Goal: Task Accomplishment & Management: Use online tool/utility

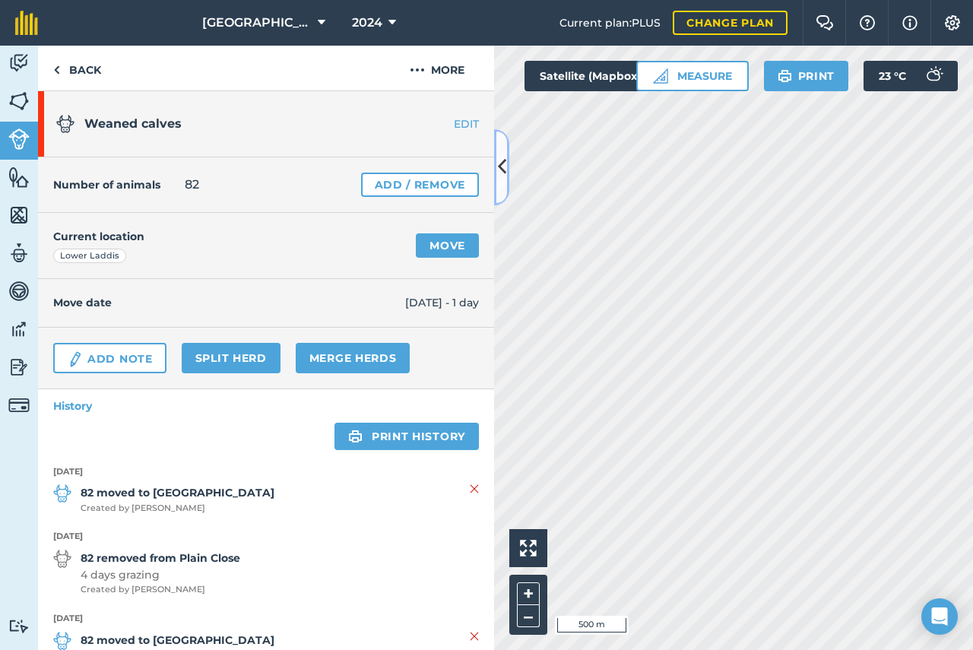
click at [505, 169] on icon at bounding box center [502, 167] width 8 height 27
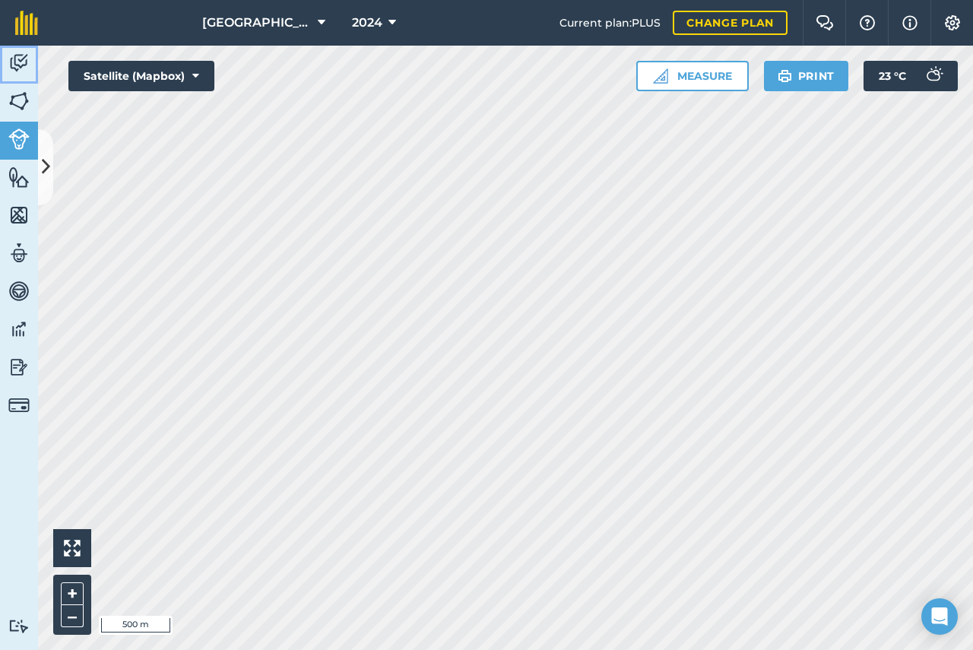
click at [20, 66] on img at bounding box center [18, 63] width 21 height 23
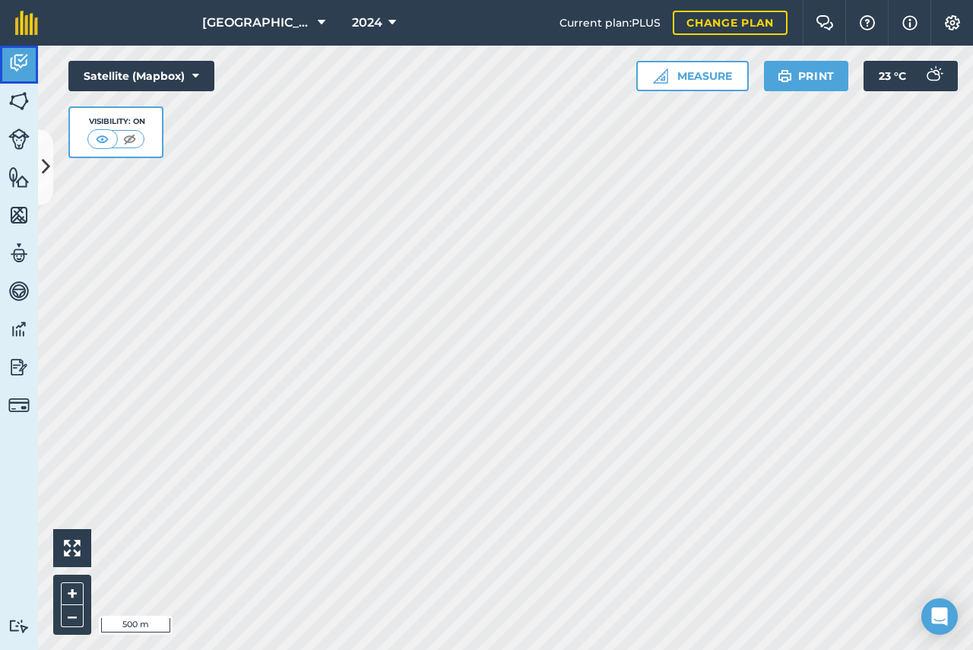
click at [20, 65] on img at bounding box center [18, 63] width 21 height 23
click at [17, 214] on img at bounding box center [18, 215] width 21 height 23
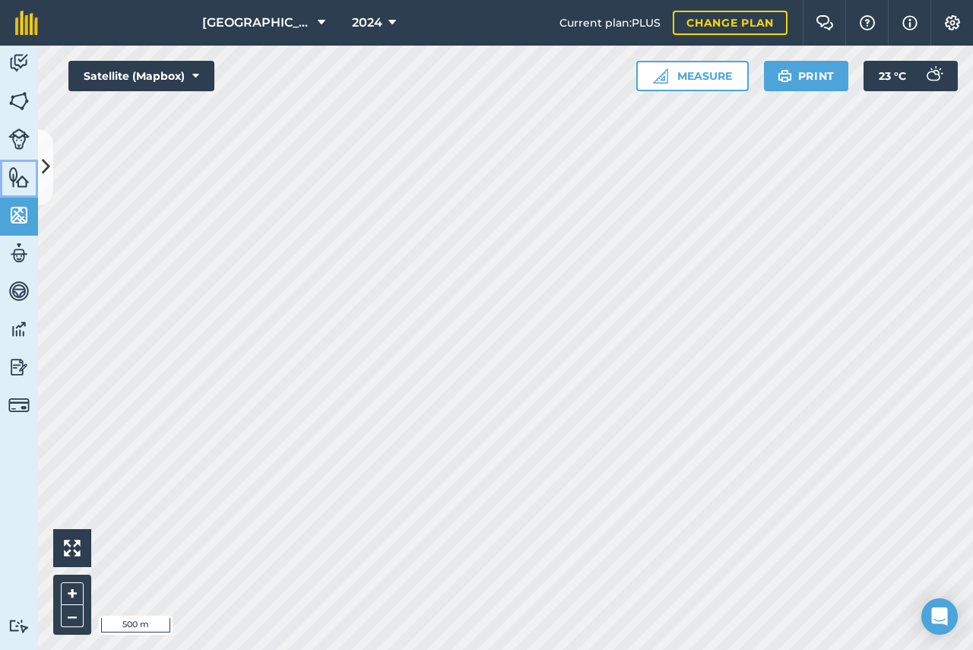
click at [19, 179] on img at bounding box center [18, 177] width 21 height 23
click at [47, 166] on icon at bounding box center [46, 167] width 8 height 27
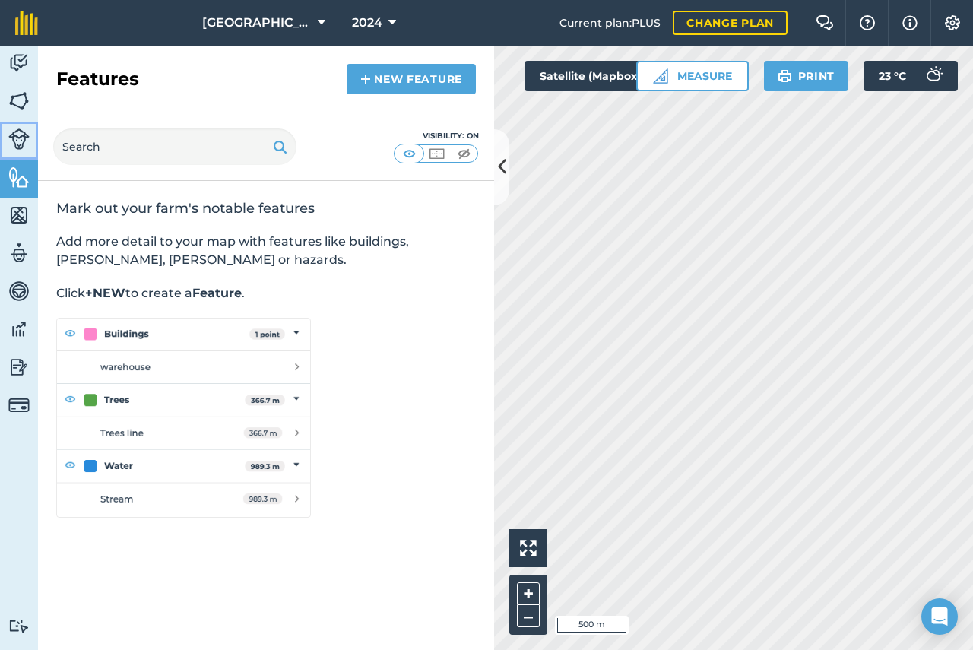
click at [18, 139] on img at bounding box center [18, 138] width 21 height 21
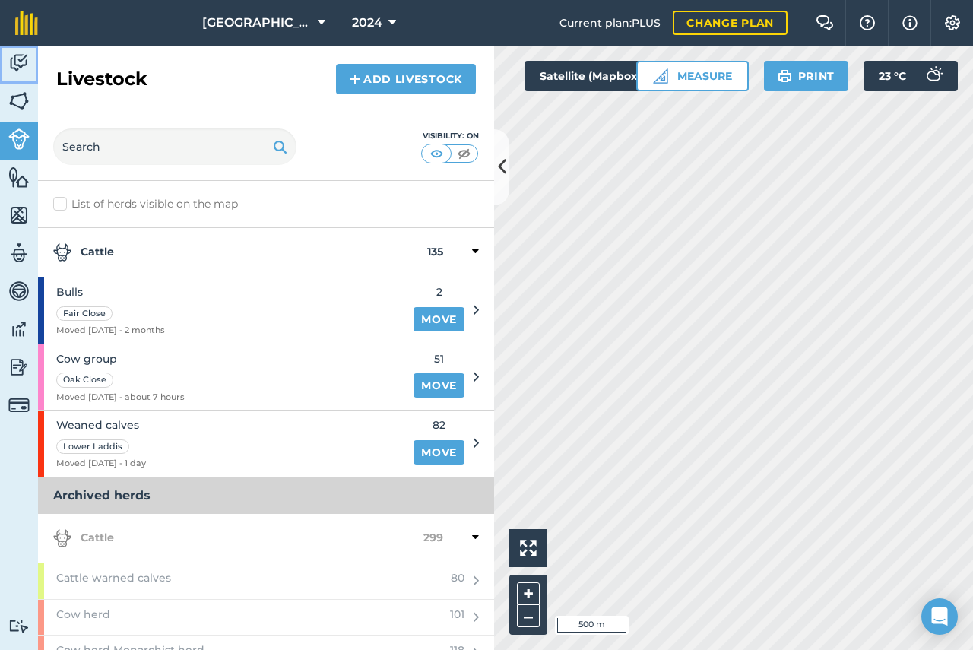
click at [17, 61] on img at bounding box center [18, 63] width 21 height 23
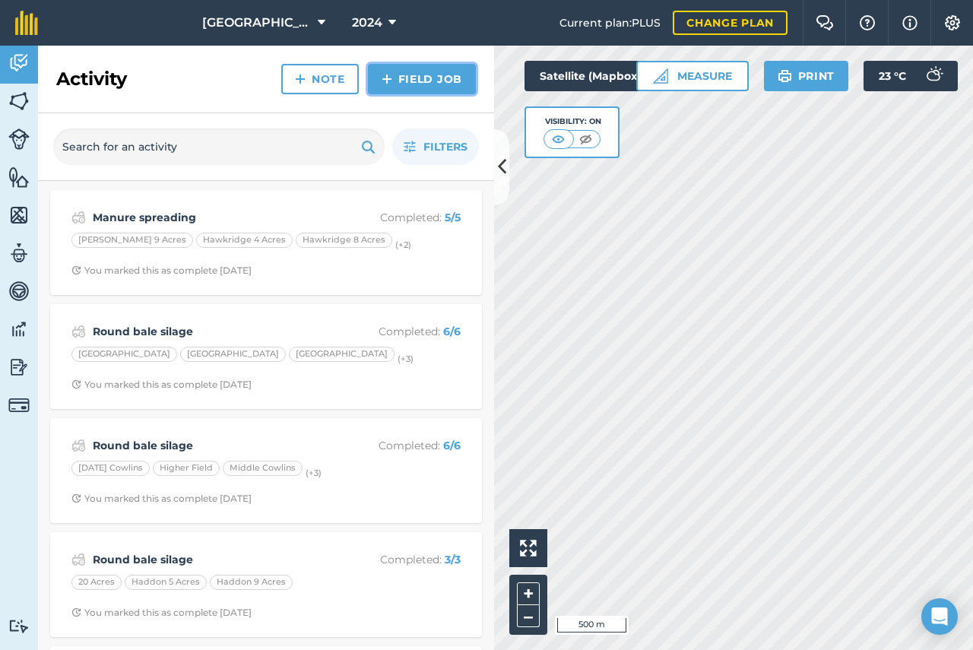
click at [440, 87] on link "Field Job" at bounding box center [422, 79] width 108 height 30
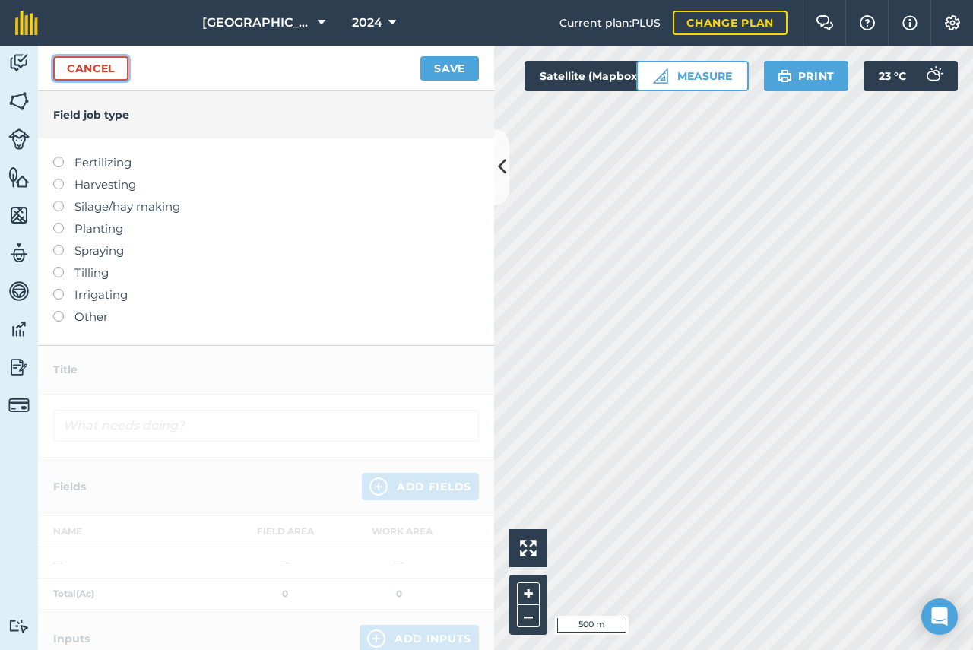
click at [69, 71] on link "Cancel" at bounding box center [90, 68] width 75 height 24
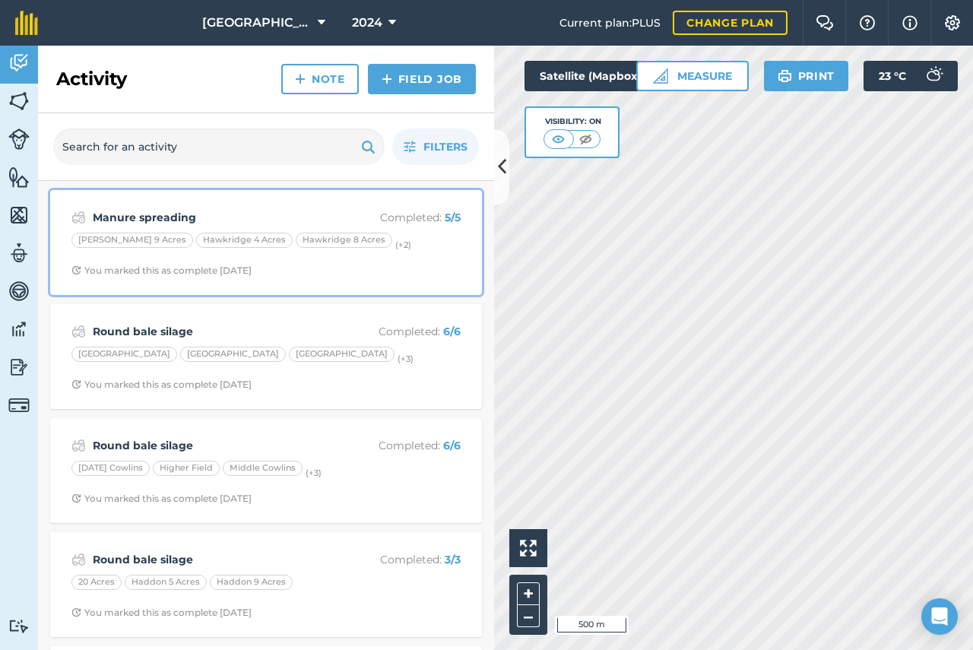
click at [178, 216] on strong "Manure spreading" at bounding box center [213, 217] width 241 height 17
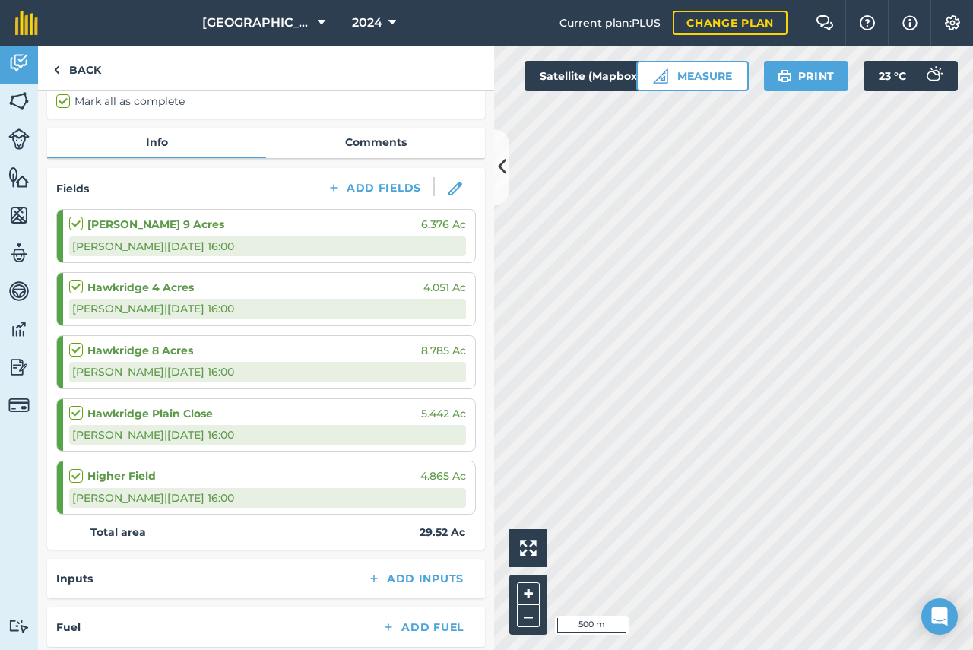
scroll to position [152, 0]
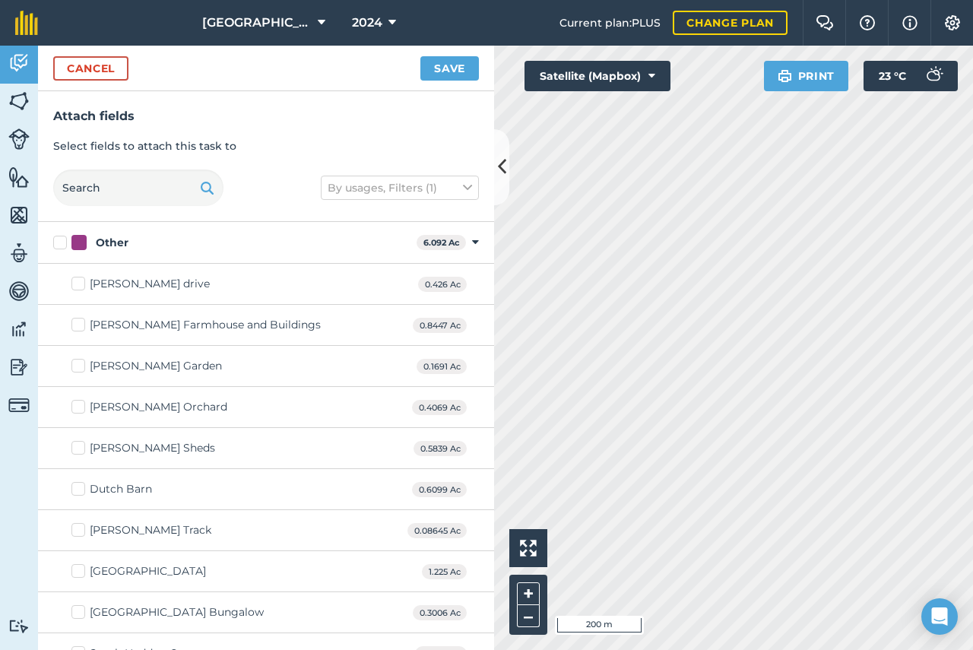
checkbox input "true"
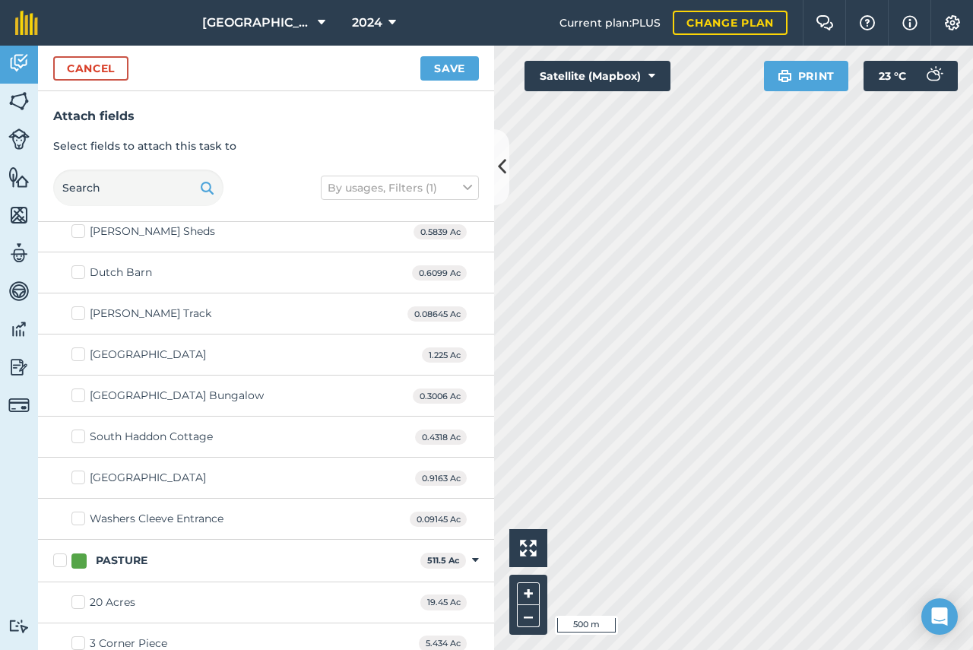
scroll to position [228, 0]
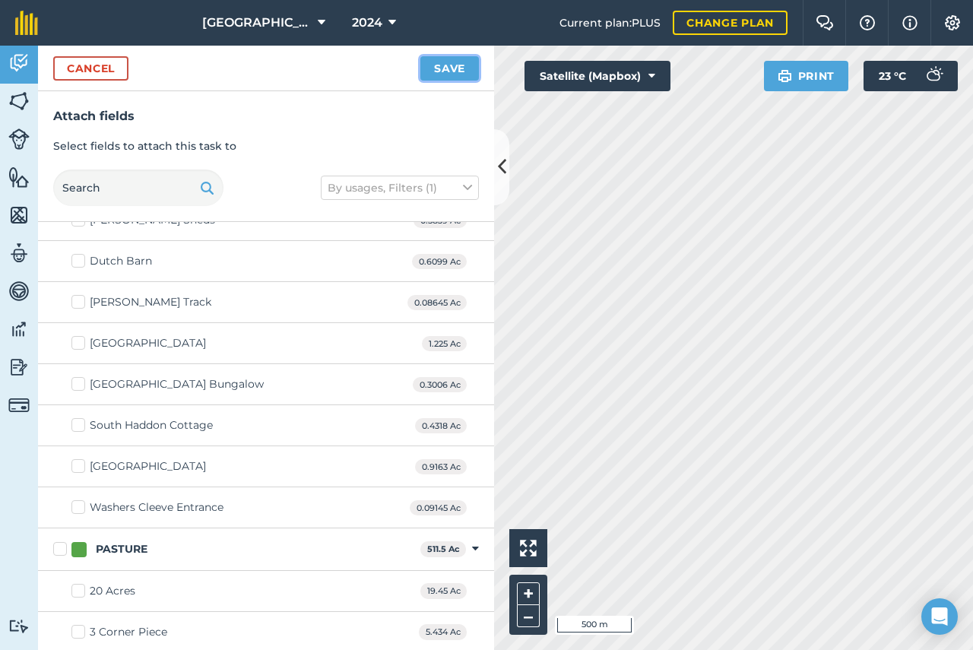
click at [442, 62] on button "Save" at bounding box center [449, 68] width 59 height 24
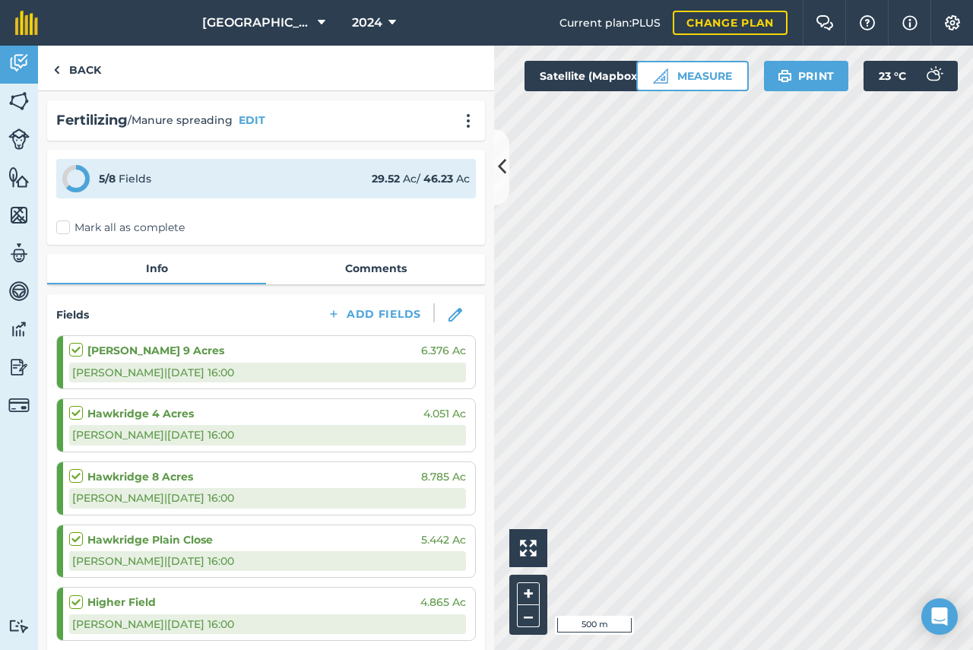
click at [94, 229] on label "Mark all as complete" at bounding box center [120, 228] width 128 height 16
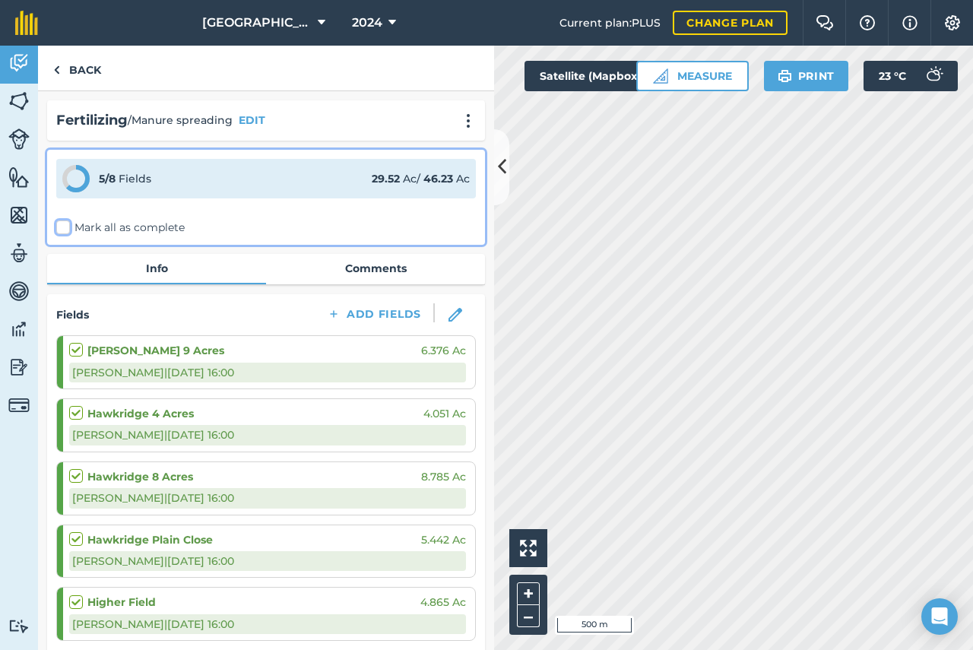
click at [66, 229] on input "Mark all as complete" at bounding box center [61, 225] width 10 height 10
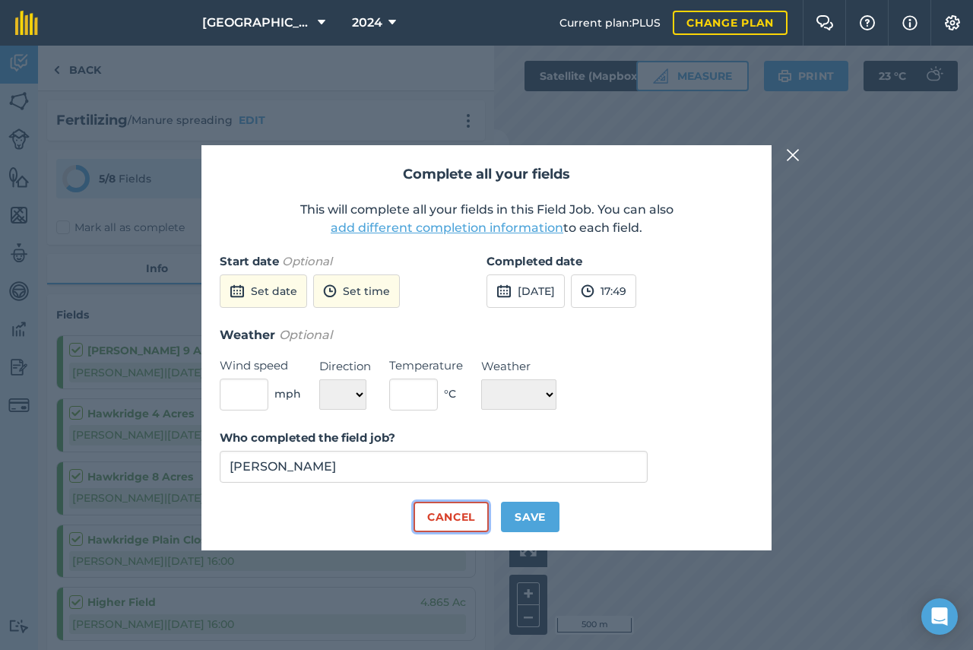
click at [436, 522] on button "Cancel" at bounding box center [451, 517] width 75 height 30
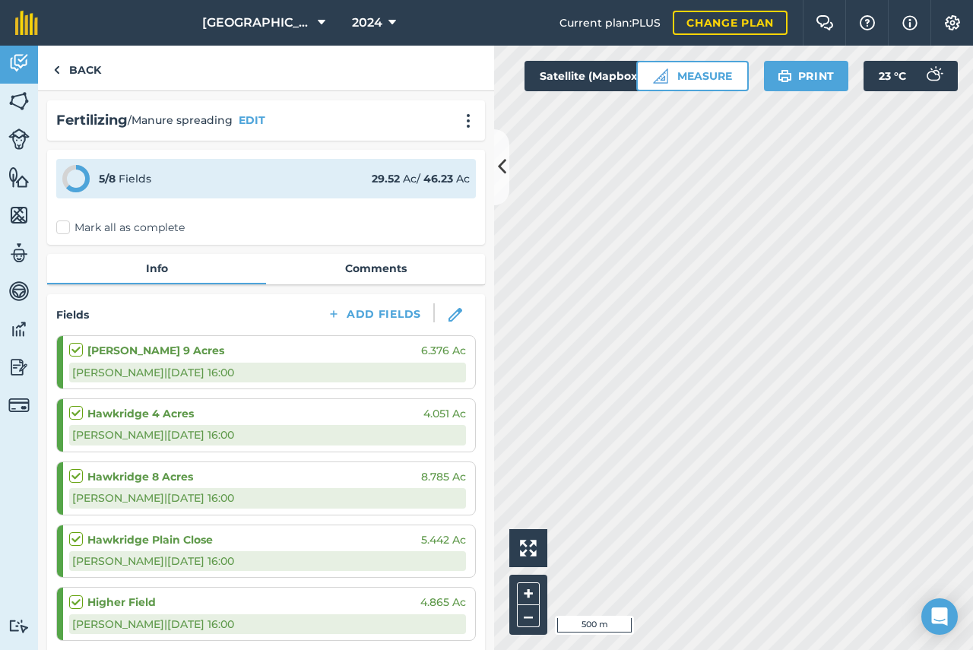
click at [97, 231] on label "Mark all as complete" at bounding box center [120, 228] width 128 height 16
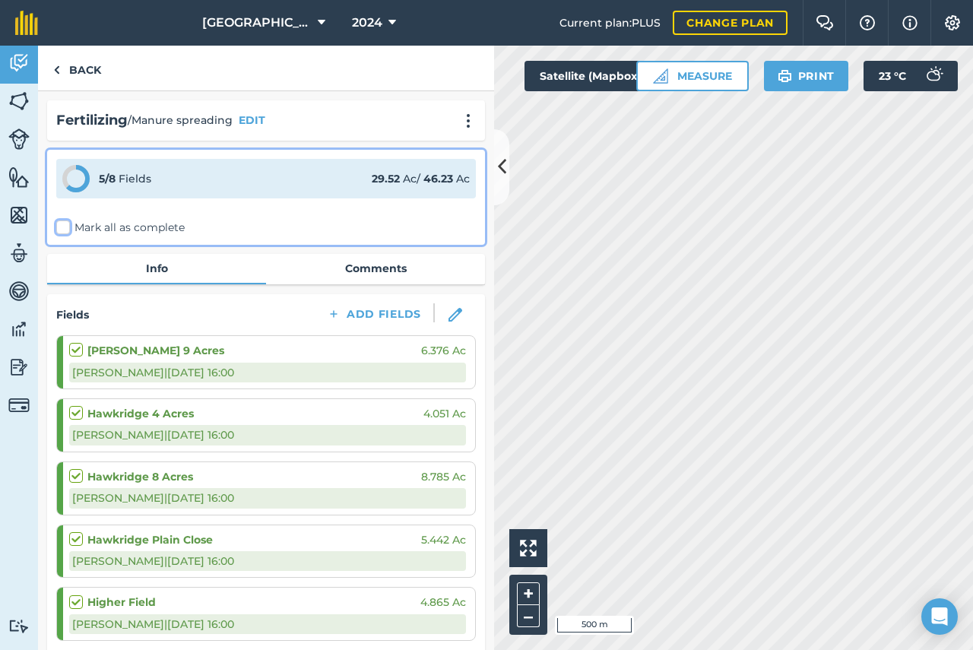
click at [66, 230] on input "Mark all as complete" at bounding box center [61, 225] width 10 height 10
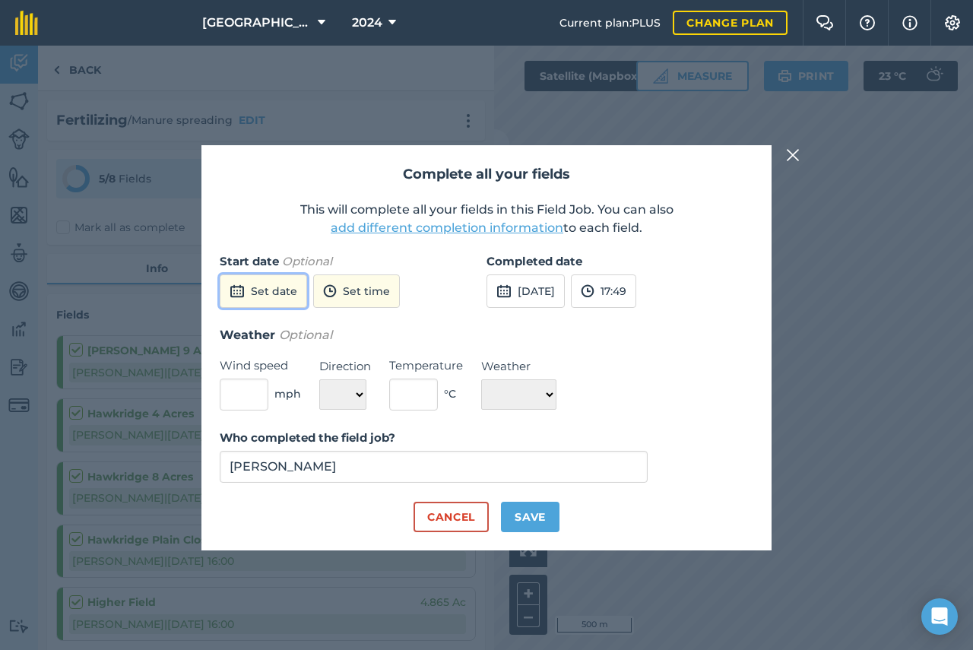
click at [242, 292] on img at bounding box center [237, 291] width 15 height 18
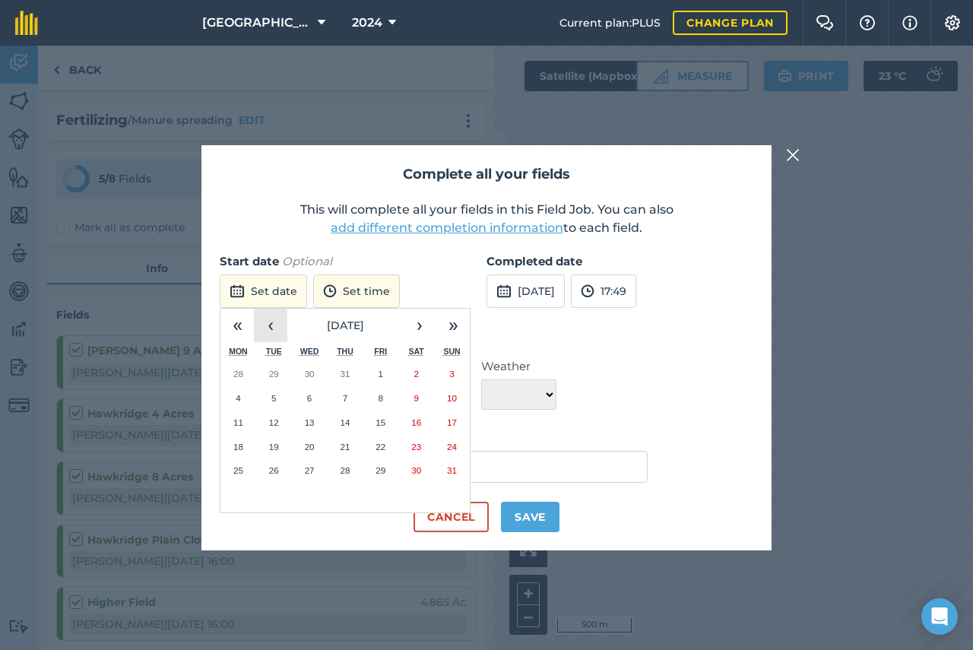
click at [274, 328] on button "‹" at bounding box center [270, 325] width 33 height 33
click at [381, 448] on abbr "25" at bounding box center [381, 447] width 10 height 10
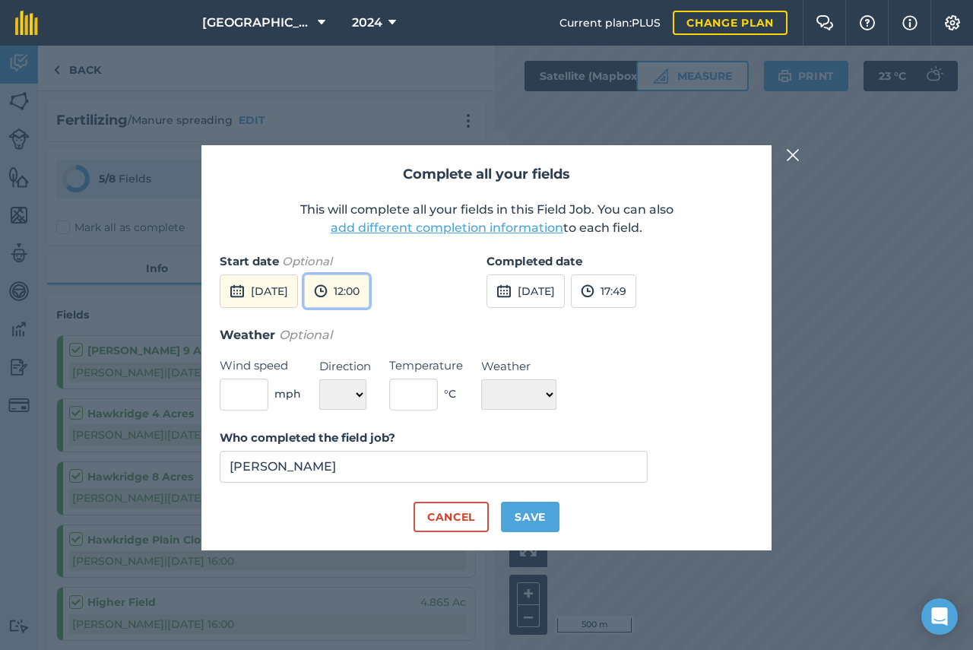
click at [369, 290] on button "12:00" at bounding box center [336, 290] width 65 height 33
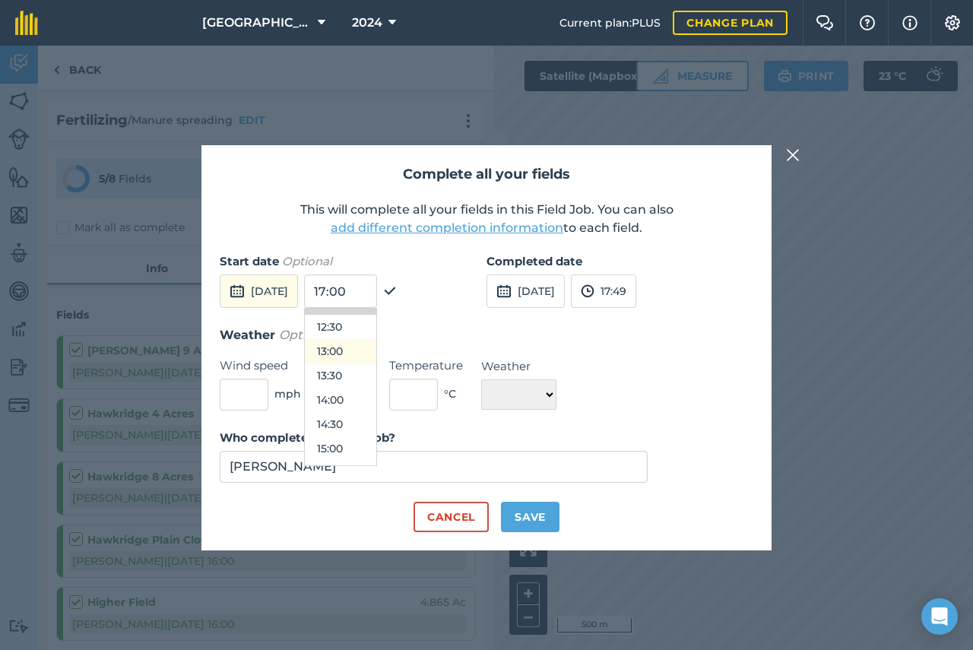
scroll to position [739, 0]
click at [372, 364] on button "16:00" at bounding box center [340, 360] width 71 height 24
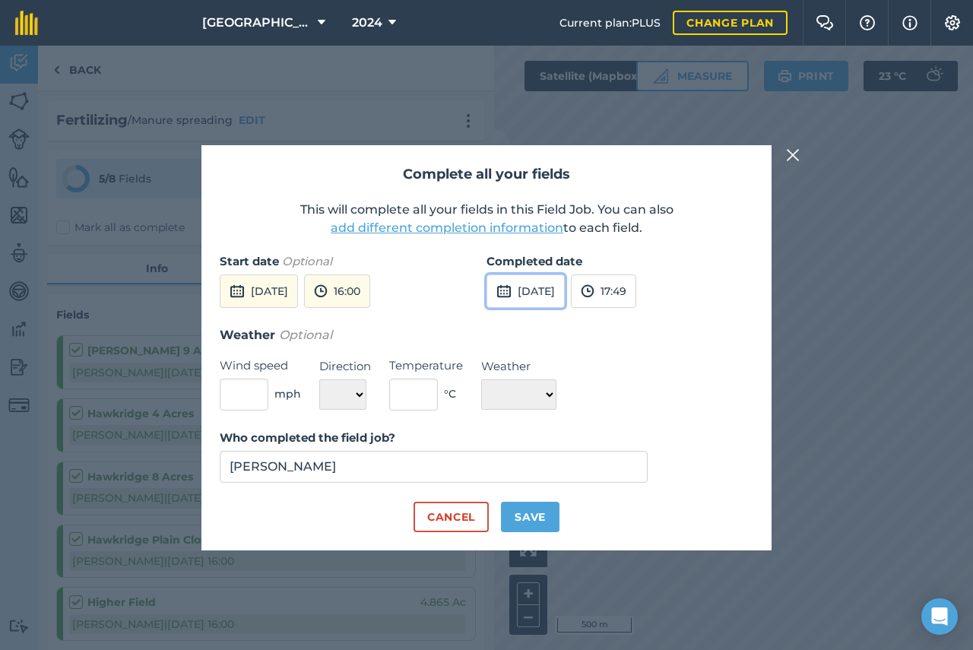
click at [506, 293] on img at bounding box center [503, 291] width 15 height 18
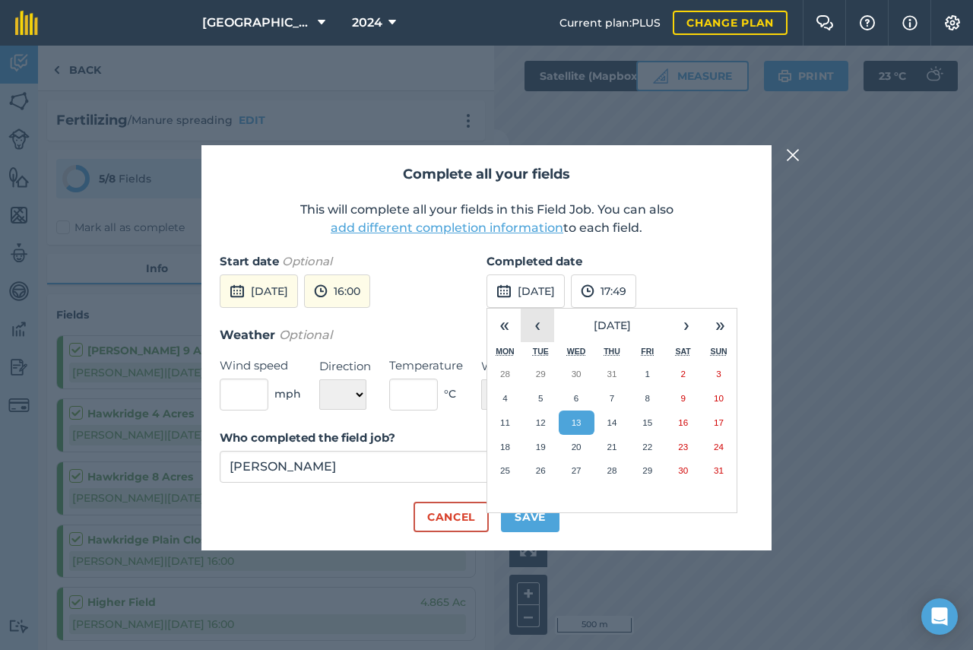
click at [541, 327] on button "‹" at bounding box center [537, 325] width 33 height 33
click at [647, 449] on abbr "25" at bounding box center [647, 447] width 10 height 10
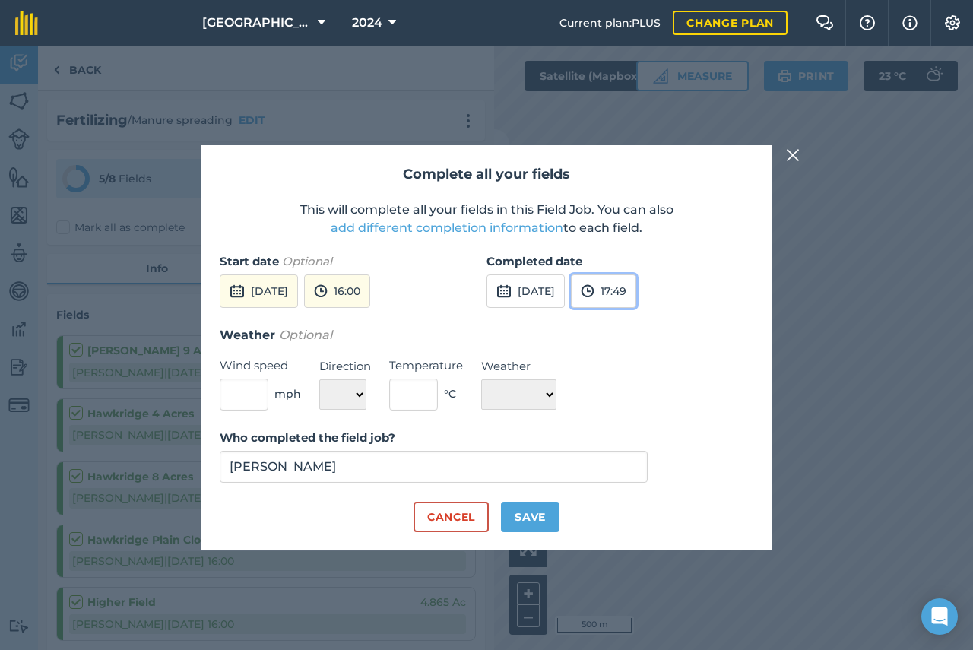
click at [595, 295] on img at bounding box center [588, 291] width 14 height 18
click at [627, 369] on button "16:00" at bounding box center [607, 372] width 71 height 24
click at [298, 301] on button "[DATE]" at bounding box center [259, 290] width 78 height 33
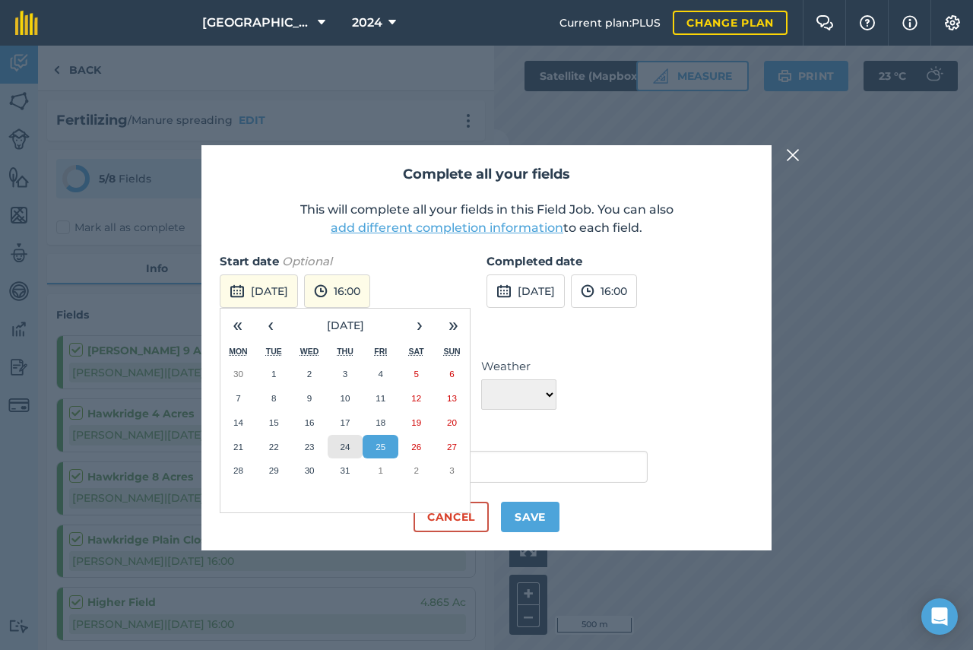
click at [346, 451] on abbr "24" at bounding box center [345, 447] width 10 height 10
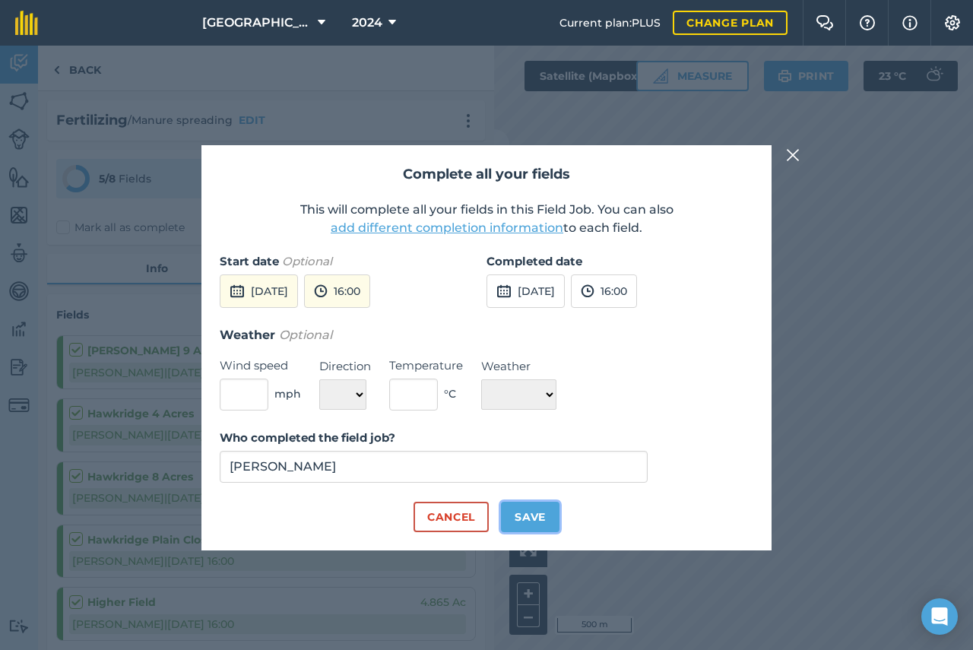
click at [540, 511] on button "Save" at bounding box center [530, 517] width 59 height 30
checkbox input "true"
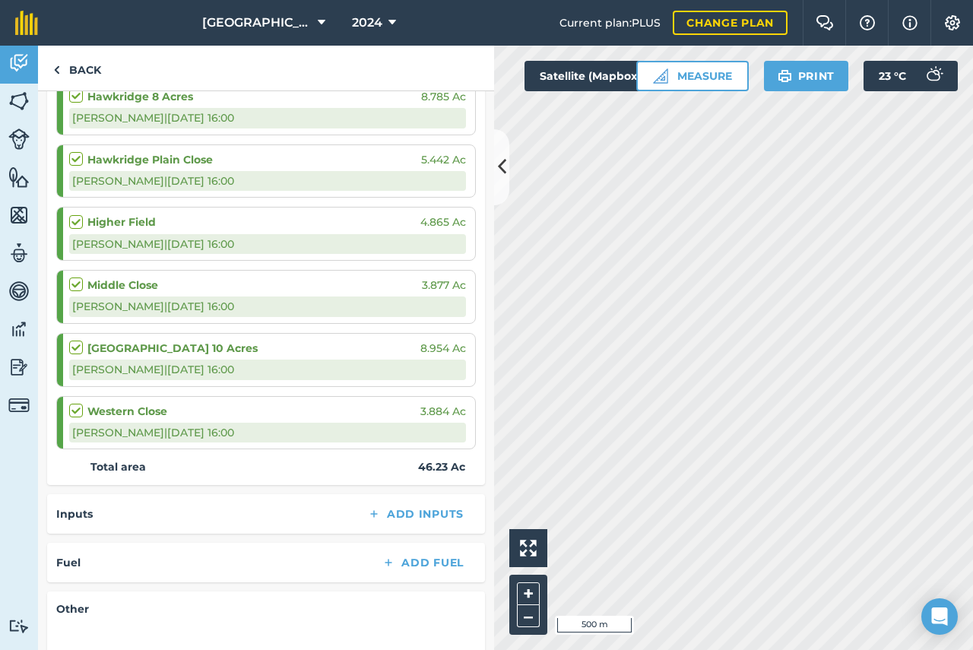
scroll to position [304, 0]
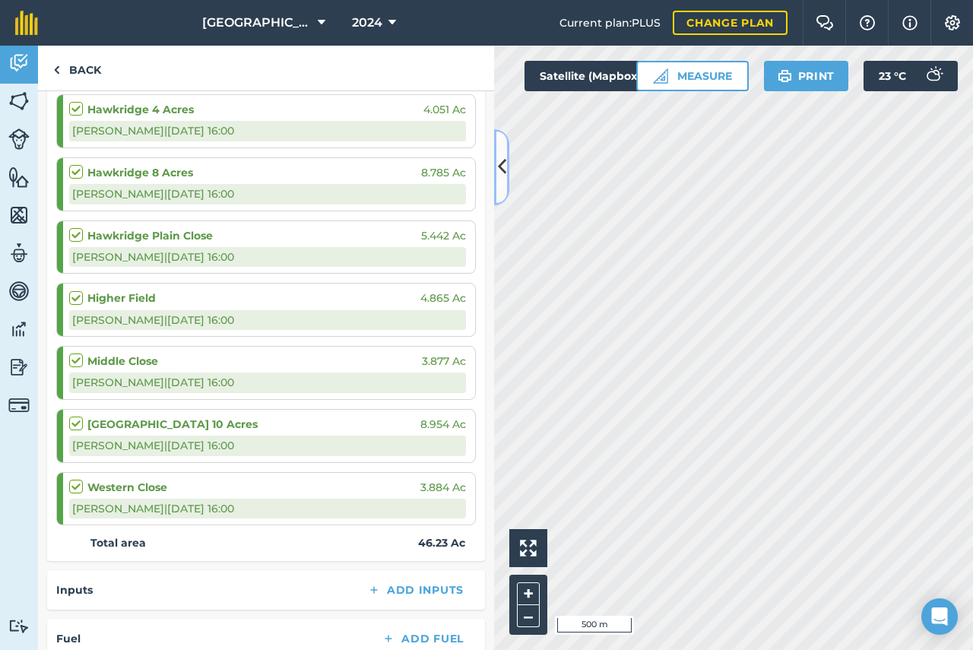
click at [500, 166] on icon at bounding box center [502, 167] width 8 height 27
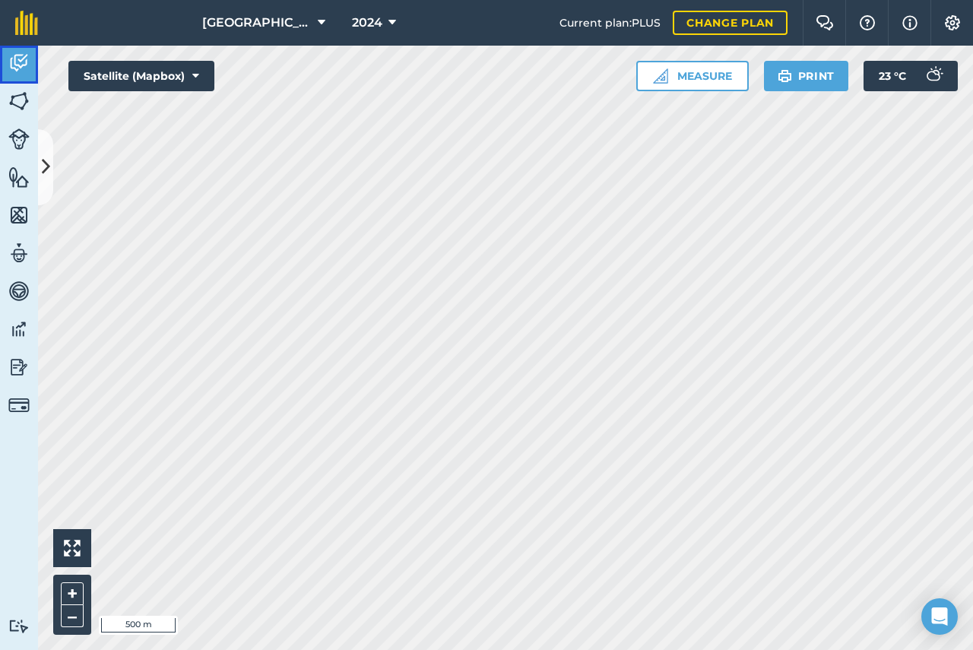
click at [15, 59] on img at bounding box center [18, 63] width 21 height 23
